Goal: Transaction & Acquisition: Purchase product/service

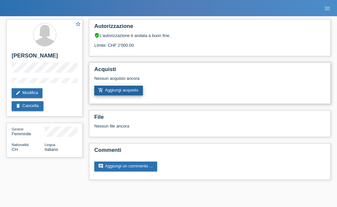
click at [128, 90] on link "add_shopping_cart Aggiungi acquisto" at bounding box center [118, 91] width 49 height 10
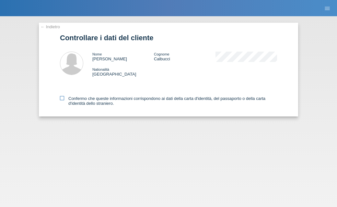
click at [64, 97] on icon at bounding box center [62, 98] width 4 height 4
click at [64, 97] on input "Confermo che queste informazioni corrispondono ai dati della carta d'identità, …" at bounding box center [62, 98] width 4 height 4
checkbox input "true"
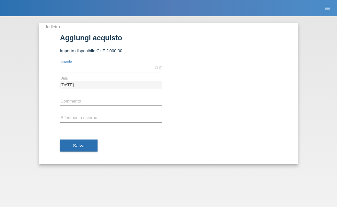
click at [84, 68] on input "text" at bounding box center [111, 68] width 102 height 8
type input "930.00"
click at [83, 101] on input "text" at bounding box center [111, 102] width 102 height 8
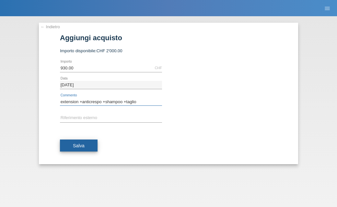
type input "extension +anticrespo +shampoo +taglio"
click at [88, 141] on button "Salva" at bounding box center [79, 145] width 38 height 12
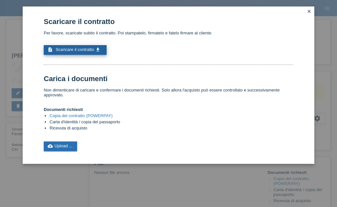
click at [83, 52] on span "Scaricare il contratto" at bounding box center [75, 49] width 39 height 5
